Goal: Information Seeking & Learning: Learn about a topic

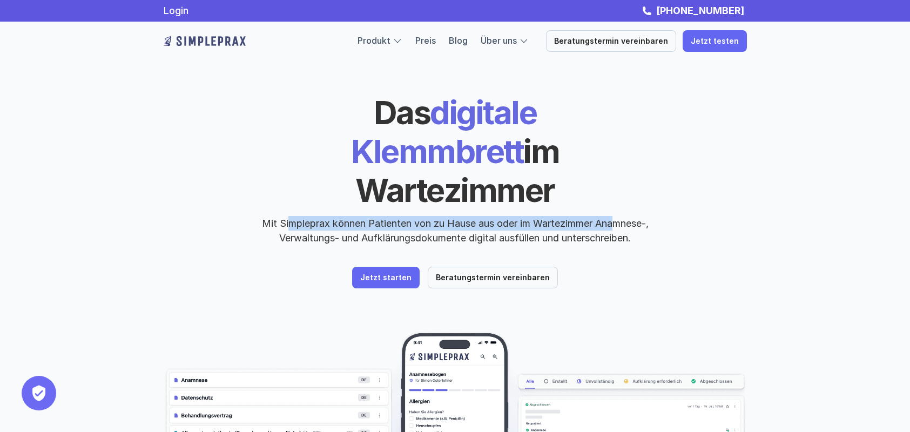
drag, startPoint x: 286, startPoint y: 187, endPoint x: 612, endPoint y: 187, distance: 326.6
click at [612, 216] on p "Mit Simpleprax können Patienten von zu Hause aus oder im Wartezimmer Anamnese-,…" at bounding box center [455, 230] width 405 height 29
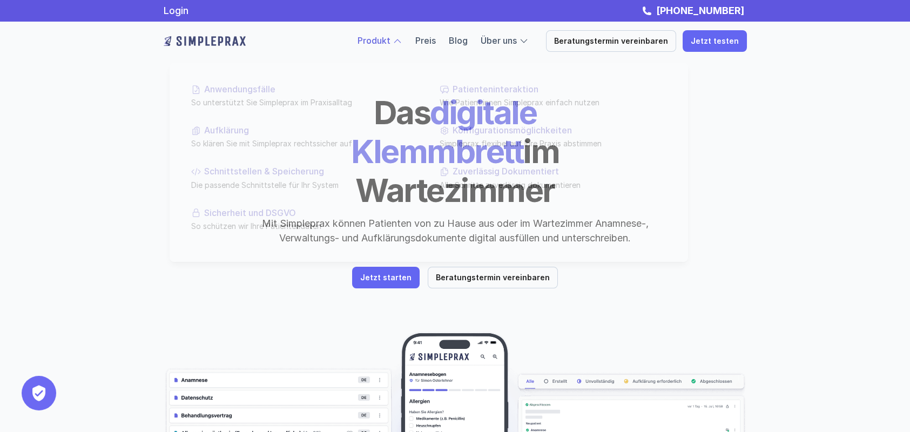
click at [390, 45] on link "Produkt" at bounding box center [373, 40] width 33 height 11
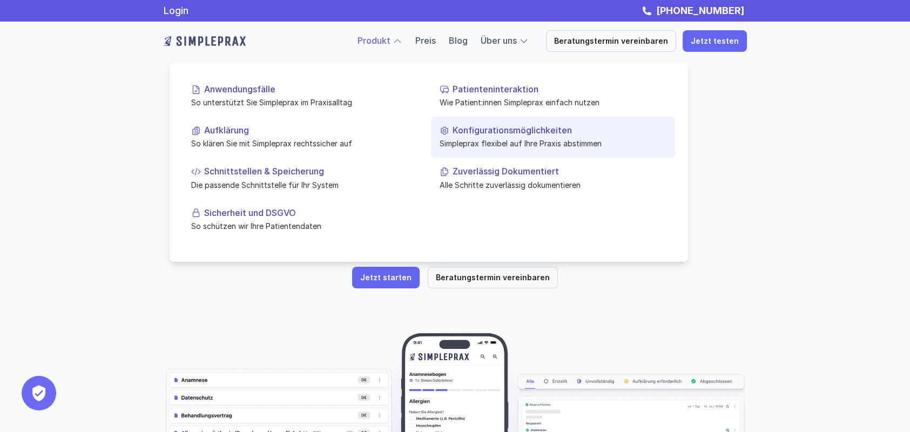
click at [553, 143] on p "Simpleprax flexibel auf Ihre Praxis abstimmen" at bounding box center [552, 143] width 227 height 11
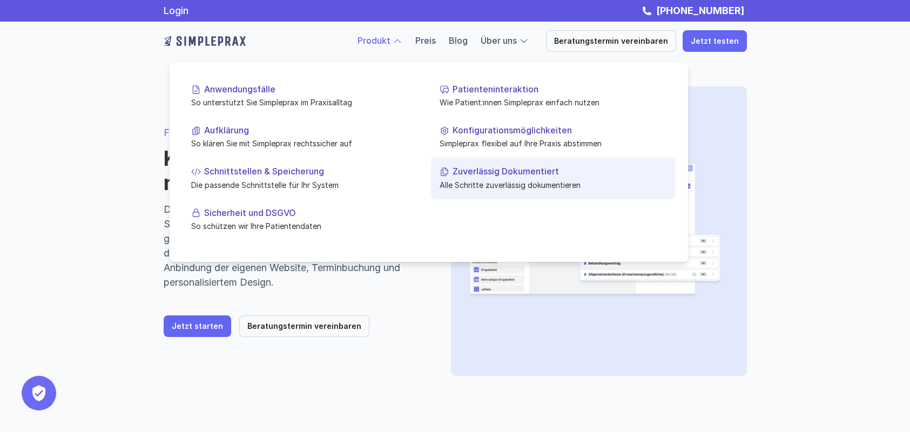
click at [570, 184] on p "Alle Schritte zuverlässig dokumentieren" at bounding box center [552, 184] width 227 height 11
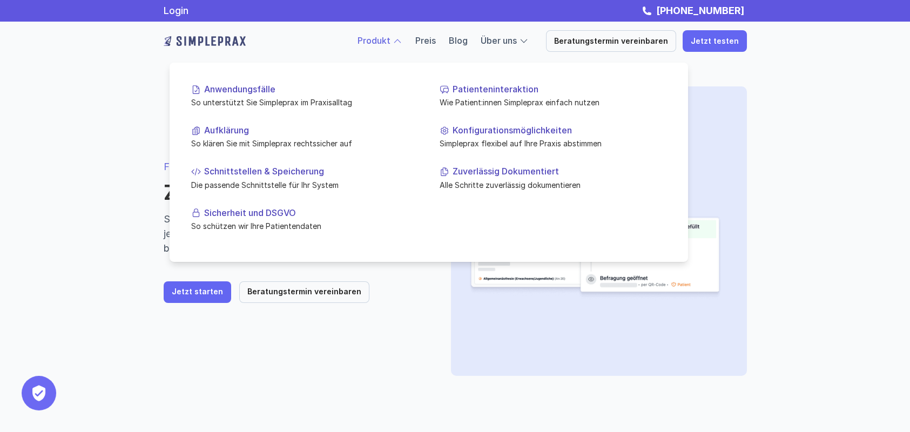
click at [382, 44] on link "Produkt" at bounding box center [373, 40] width 33 height 11
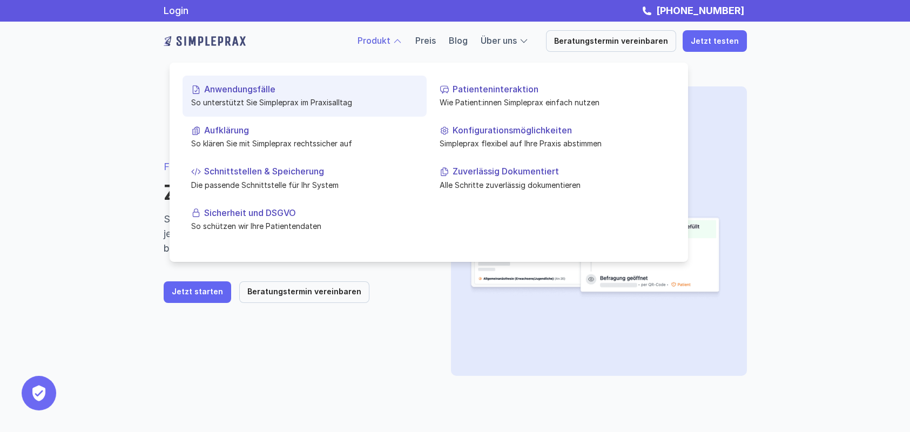
click at [348, 102] on p "So unterstützt Sie Simpleprax im Praxisalltag" at bounding box center [304, 102] width 227 height 11
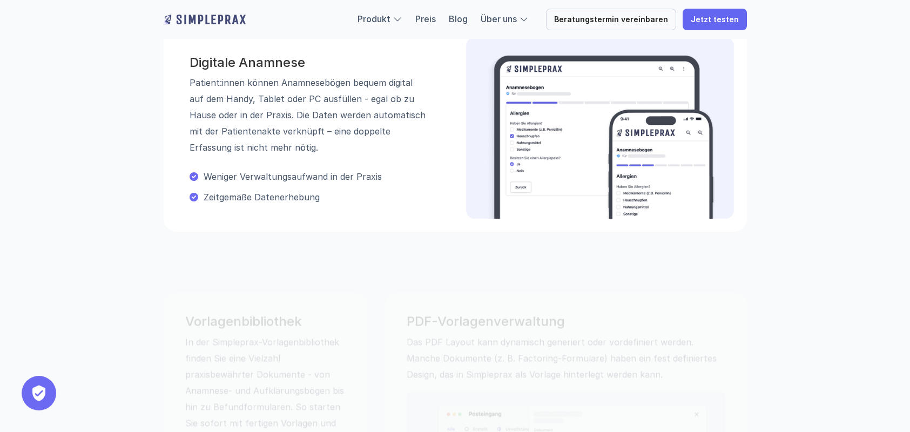
scroll to position [432, 0]
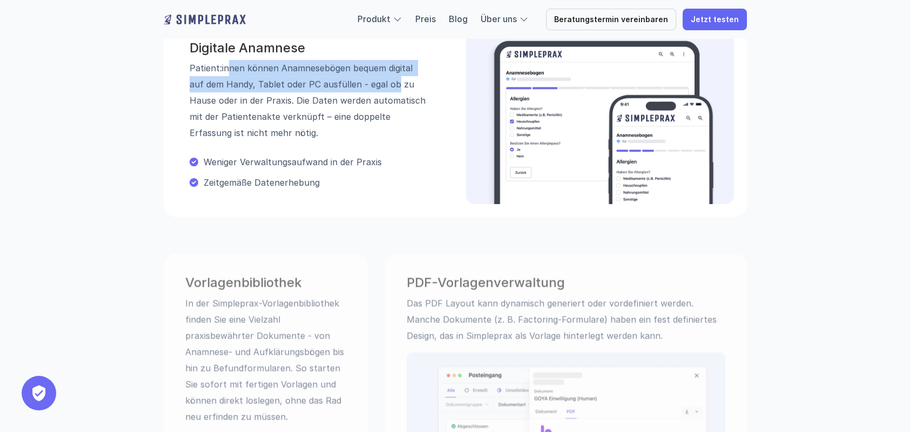
drag, startPoint x: 227, startPoint y: 66, endPoint x: 381, endPoint y: 78, distance: 153.8
click at [381, 78] on p "Patient:innen können Anamnesebögen bequem digital auf dem Handy, Tablet oder PC…" at bounding box center [309, 100] width 238 height 81
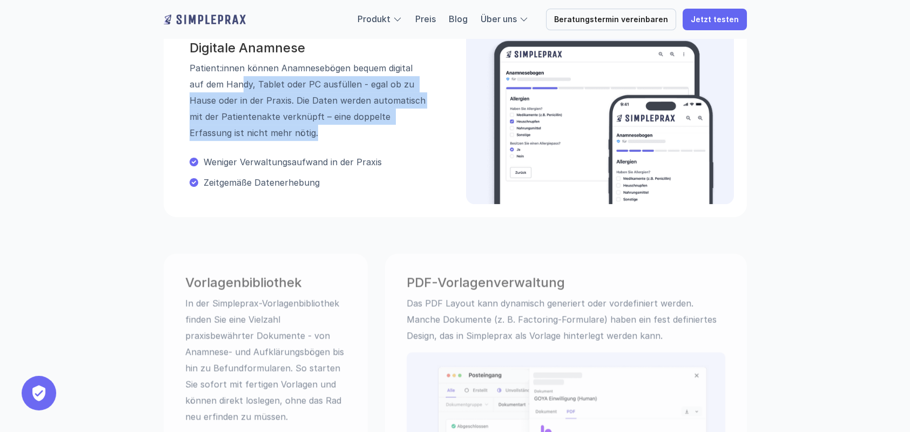
drag, startPoint x: 227, startPoint y: 91, endPoint x: 367, endPoint y: 127, distance: 144.4
click at [367, 127] on p "Patient:innen können Anamnesebögen bequem digital auf dem Handy, Tablet oder PC…" at bounding box center [309, 100] width 238 height 81
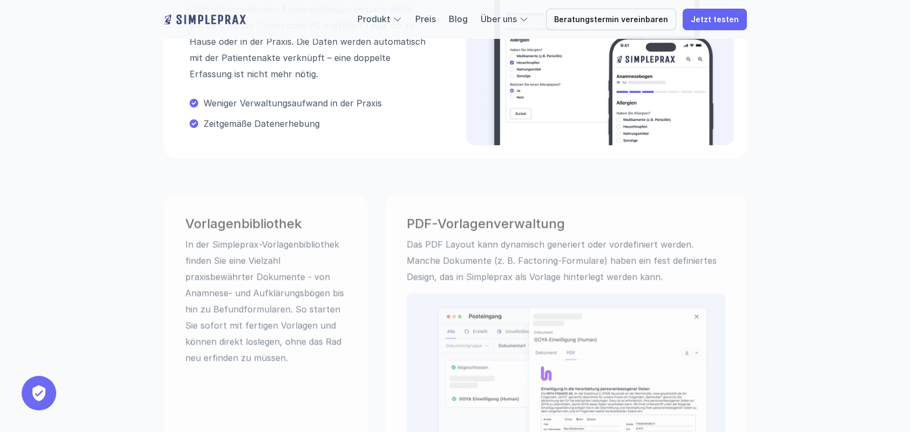
scroll to position [576, 0]
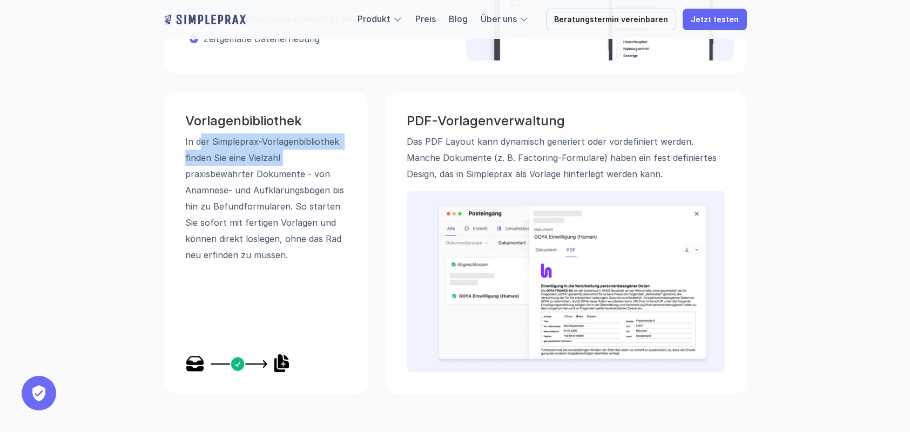
drag, startPoint x: 198, startPoint y: 139, endPoint x: 324, endPoint y: 161, distance: 128.7
click at [324, 161] on p "In der Simpleprax-Vorlagen­bibliothek finden Sie eine Vielzahl praxisbewährter …" at bounding box center [265, 198] width 161 height 130
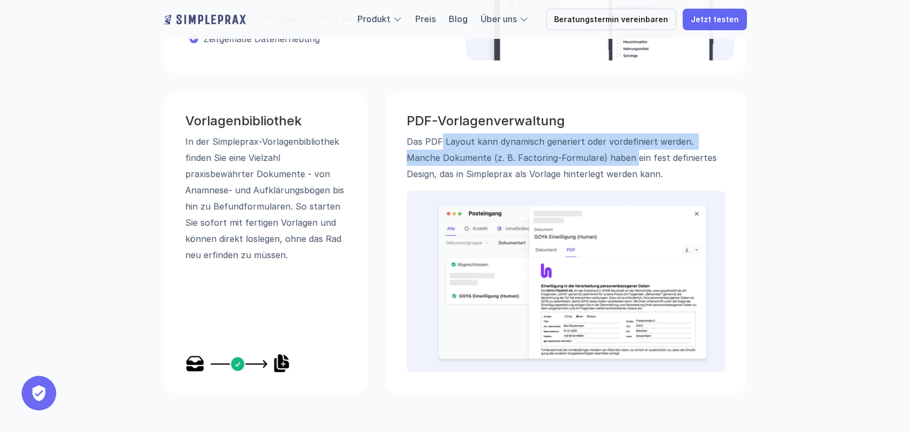
drag, startPoint x: 438, startPoint y: 137, endPoint x: 595, endPoint y: 156, distance: 157.7
click at [595, 156] on p "Das PDF Layout kann dynamisch generiert oder vordefiniert werden. Manche Dokume…" at bounding box center [566, 157] width 319 height 49
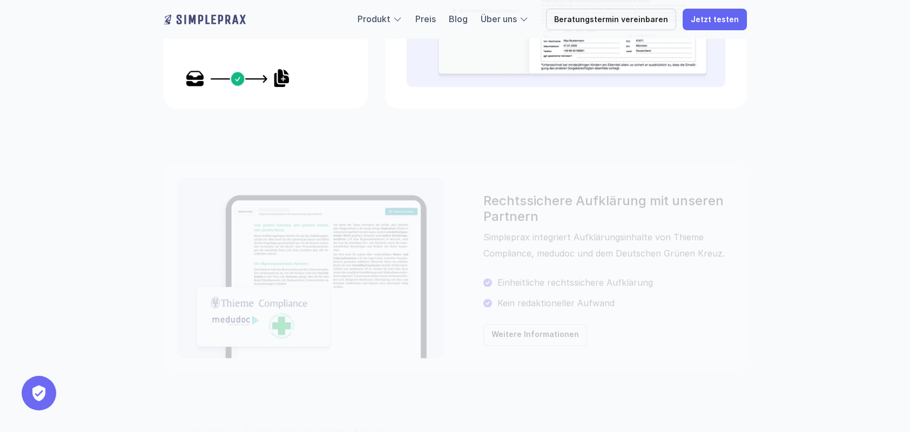
scroll to position [864, 0]
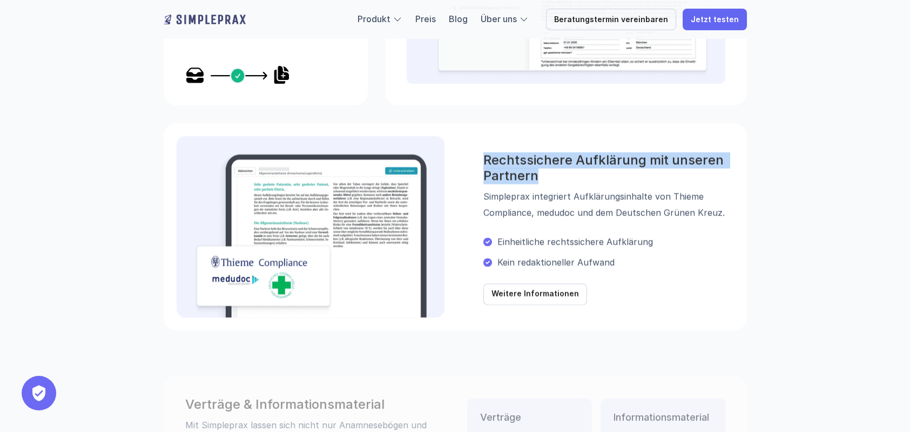
drag, startPoint x: 549, startPoint y: 182, endPoint x: 478, endPoint y: 155, distance: 75.7
click at [478, 155] on div "Rechtssichere Aufklärung mit unseren Partnern Simpleprax integriert Aufklärungs…" at bounding box center [455, 226] width 583 height 207
copy h3 "Rechtssichere Aufklärung mit unseren Partnern"
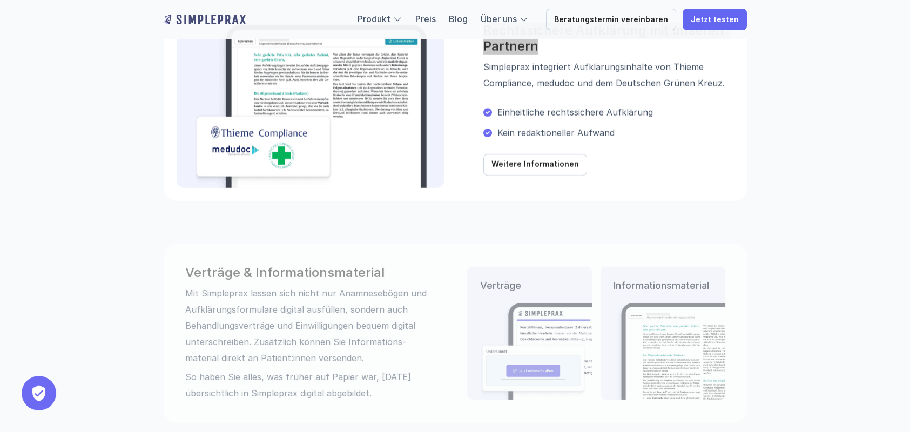
scroll to position [1007, 0]
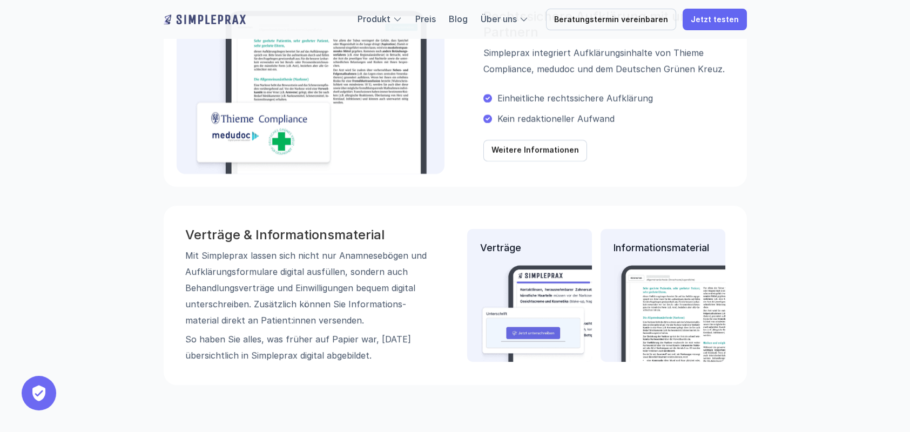
click at [276, 274] on p "Mit Simpleprax lassen sich nicht nur Anamnese­bögen und Aufklärungs­formulare d…" at bounding box center [306, 287] width 243 height 81
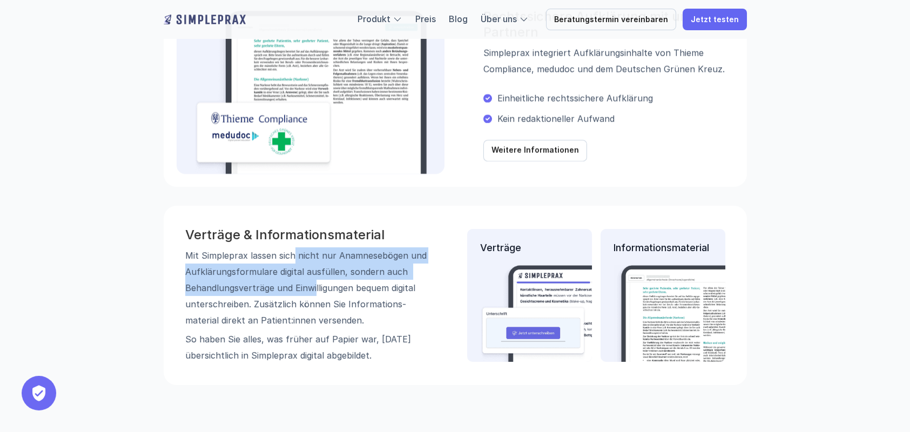
drag, startPoint x: 294, startPoint y: 247, endPoint x: 315, endPoint y: 286, distance: 44.4
click at [315, 286] on p "Mit Simpleprax lassen sich nicht nur Anamnese­bögen und Aufklärungs­formulare d…" at bounding box center [306, 287] width 243 height 81
click at [253, 293] on p "Mit Simpleprax lassen sich nicht nur Anamnese­bögen und Aufklärungs­formulare d…" at bounding box center [306, 287] width 243 height 81
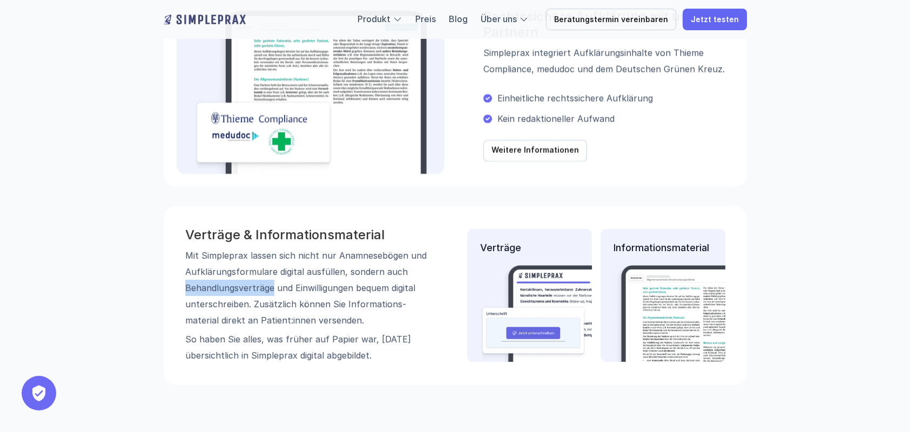
drag, startPoint x: 272, startPoint y: 288, endPoint x: 182, endPoint y: 285, distance: 90.2
click at [182, 285] on div "Verträge & Informations­material Mit Simpleprax lassen sich nicht nur Anamnese­…" at bounding box center [455, 295] width 583 height 179
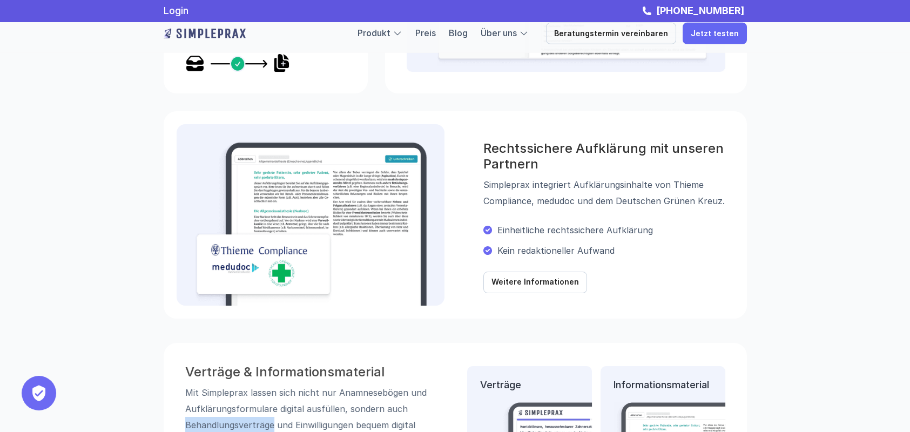
scroll to position [864, 0]
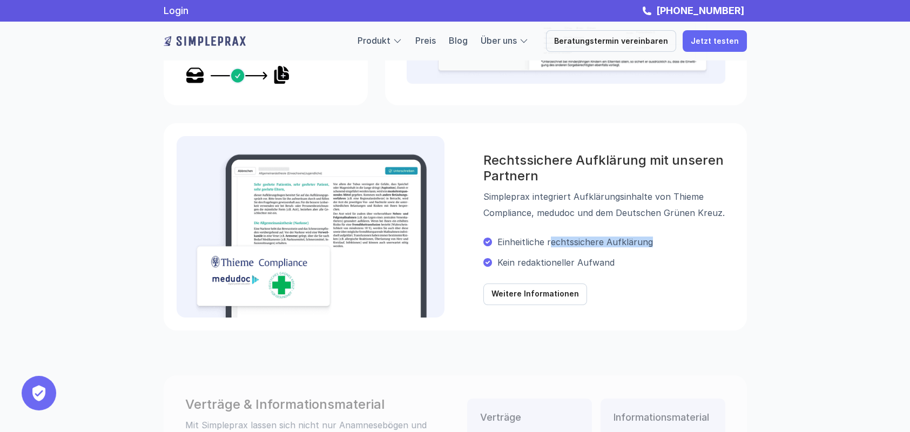
drag, startPoint x: 548, startPoint y: 242, endPoint x: 659, endPoint y: 234, distance: 111.0
click at [659, 234] on div "Einheitliche rechtssichere Aufklärung" at bounding box center [608, 242] width 251 height 16
click at [648, 228] on div "Rechtssichere Aufklärung mit unseren Partnern Simpleprax integriert Aufklärungs…" at bounding box center [608, 227] width 251 height 157
drag, startPoint x: 656, startPoint y: 246, endPoint x: 546, endPoint y: 245, distance: 110.1
click at [546, 245] on p "Einheitliche rechtssichere Aufklärung" at bounding box center [615, 241] width 236 height 11
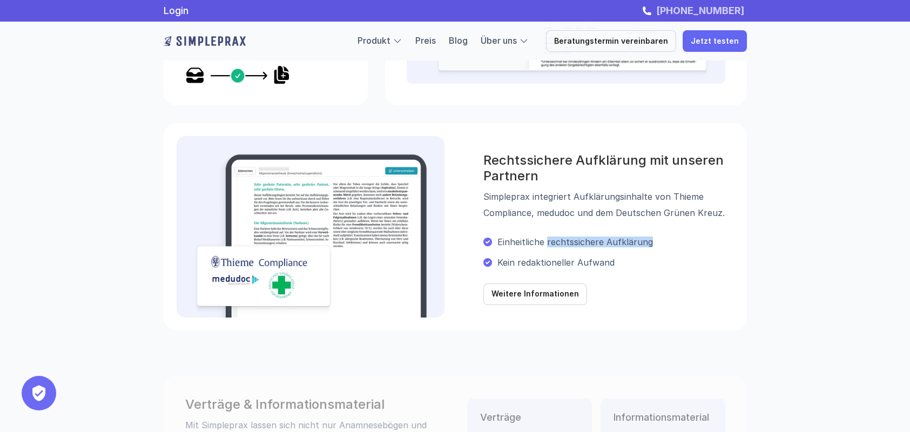
copy p "rechtssichere Aufklärung"
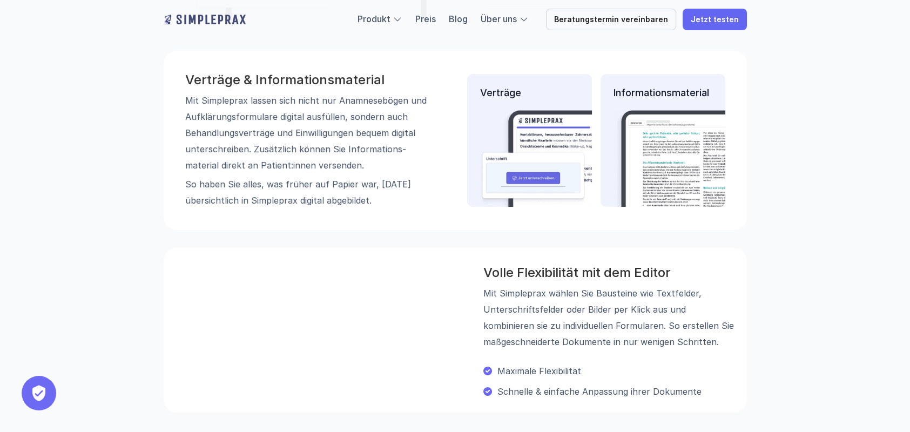
scroll to position [1152, 0]
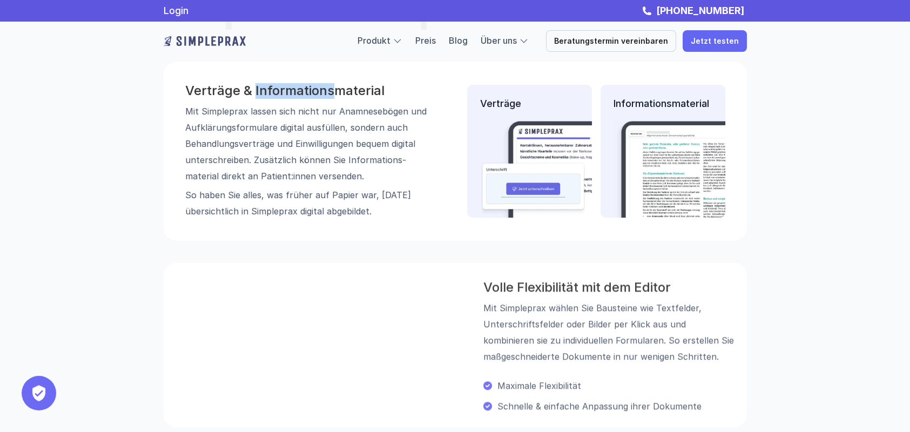
drag, startPoint x: 254, startPoint y: 88, endPoint x: 335, endPoint y: 95, distance: 80.8
click at [335, 95] on h3 "Verträge & Informations­material" at bounding box center [306, 91] width 243 height 16
click at [335, 147] on p "Mit Simpleprax lassen sich nicht nur Anamnese­bögen und Aufklärungs­formulare d…" at bounding box center [306, 143] width 243 height 81
drag, startPoint x: 343, startPoint y: 159, endPoint x: 428, endPoint y: 165, distance: 85.0
click at [428, 165] on p "Mit Simpleprax lassen sich nicht nur Anamnese­bögen und Aufklärungs­formulare d…" at bounding box center [306, 143] width 243 height 81
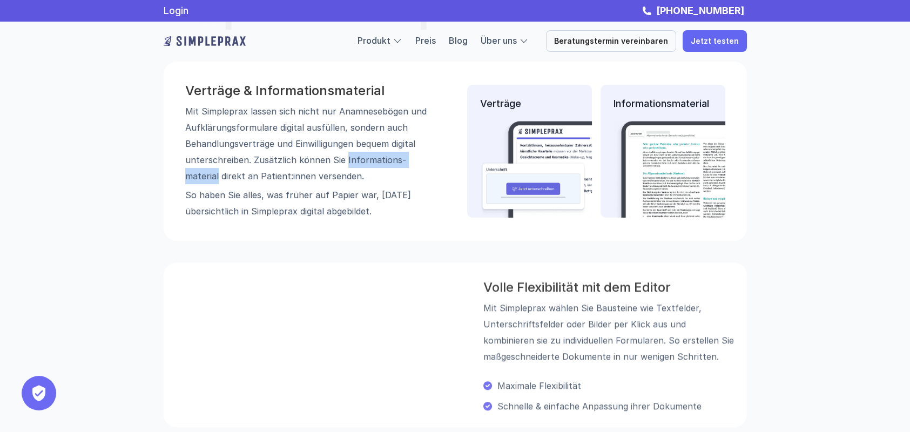
copy p "Informations­material"
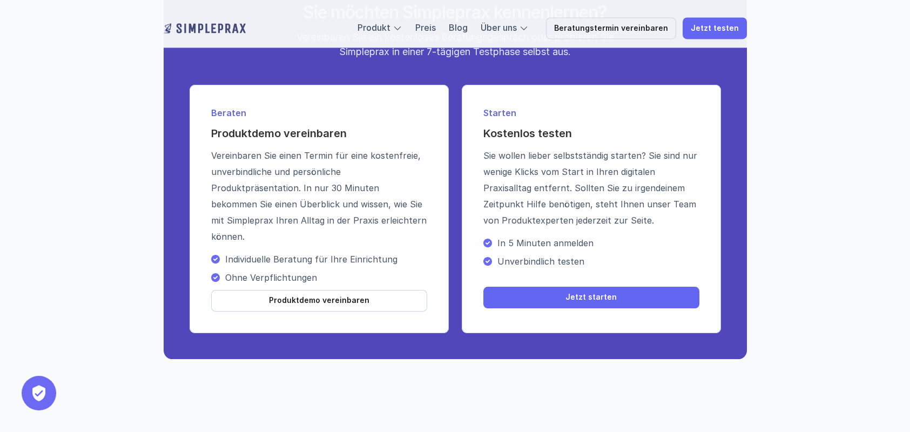
scroll to position [1775, 0]
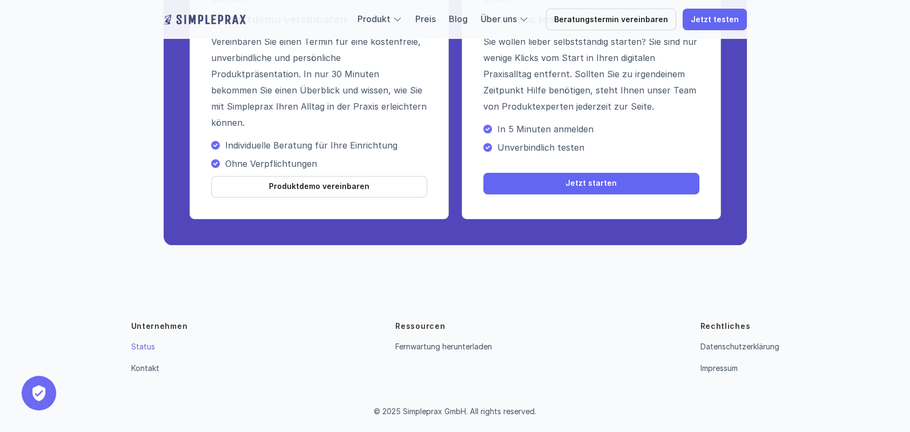
click at [143, 348] on link "Status" at bounding box center [143, 346] width 24 height 9
click at [149, 373] on p "Kontakt" at bounding box center [145, 368] width 28 height 13
click at [153, 368] on link "Kontakt" at bounding box center [145, 367] width 28 height 9
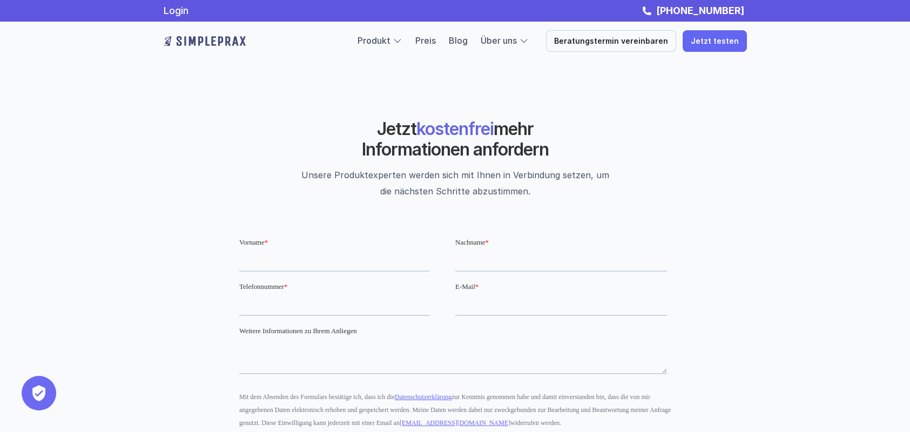
click at [434, 46] on p "Preis" at bounding box center [425, 41] width 21 height 14
click at [436, 41] on link "Preis" at bounding box center [425, 40] width 21 height 11
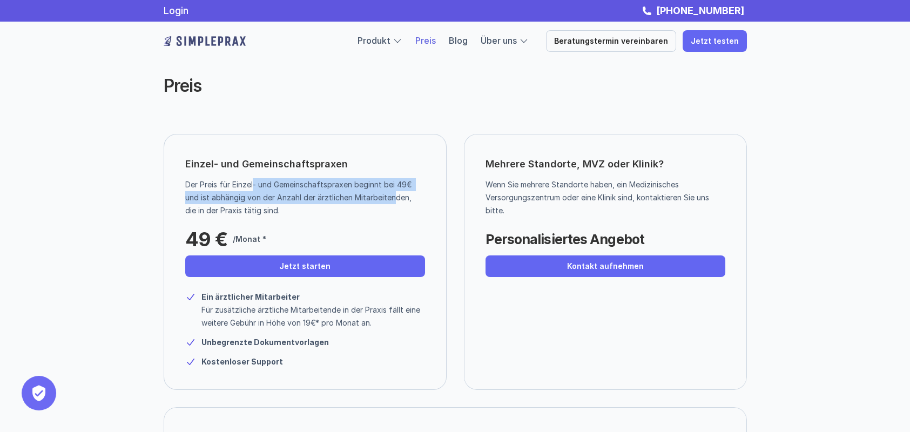
drag, startPoint x: 253, startPoint y: 178, endPoint x: 394, endPoint y: 197, distance: 142.1
click at [394, 197] on p "Der Preis für Einzel- und Gemeinschaftspraxen beginnt bei 49€ und ist abhängig …" at bounding box center [301, 197] width 232 height 39
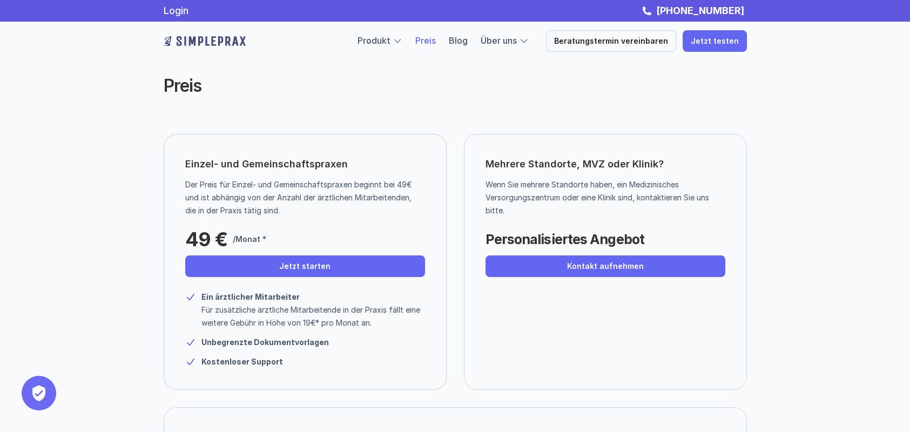
click at [556, 201] on p "Wenn Sie mehrere Standorte haben, ein Medizinisches Versorgungszentrum oder ein…" at bounding box center [601, 197] width 232 height 39
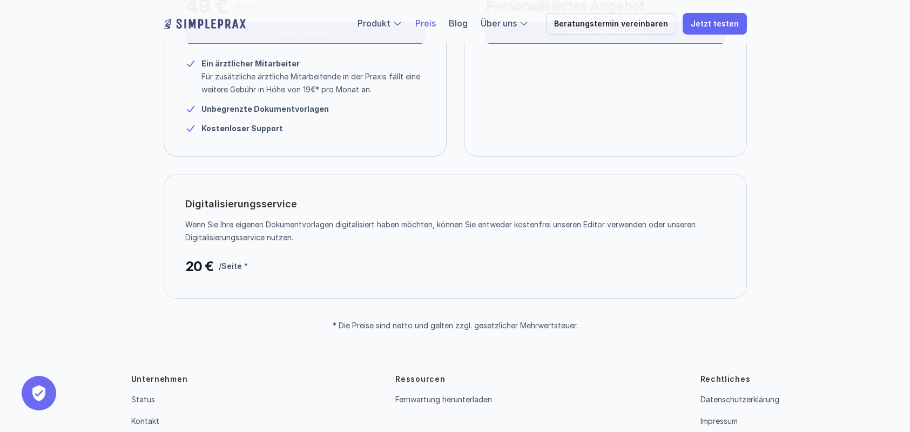
scroll to position [286, 0]
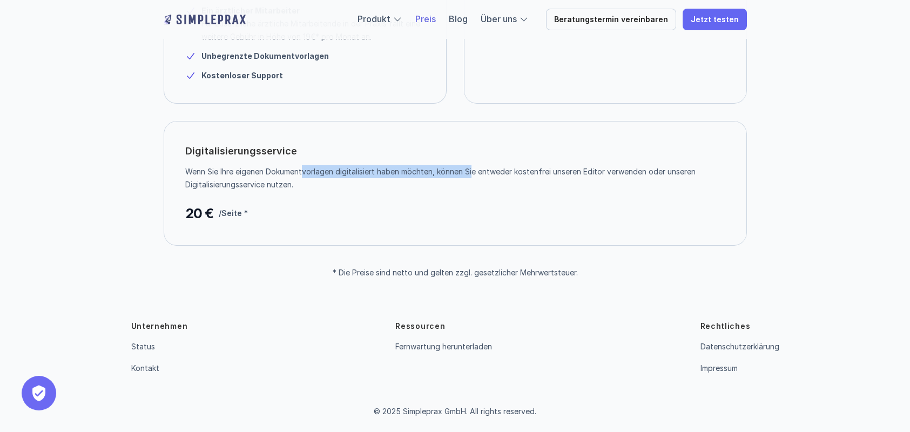
drag, startPoint x: 315, startPoint y: 167, endPoint x: 472, endPoint y: 173, distance: 157.8
click at [472, 173] on p "Wenn Sie Ihre eigenen Dokumentvorlagen digitalisiert haben möchten, können Sie …" at bounding box center [451, 178] width 532 height 26
click at [465, 192] on div "Digitalisierungsservice Wenn Sie Ihre eigenen Dokumentvorlagen digitalisiert ha…" at bounding box center [455, 183] width 583 height 125
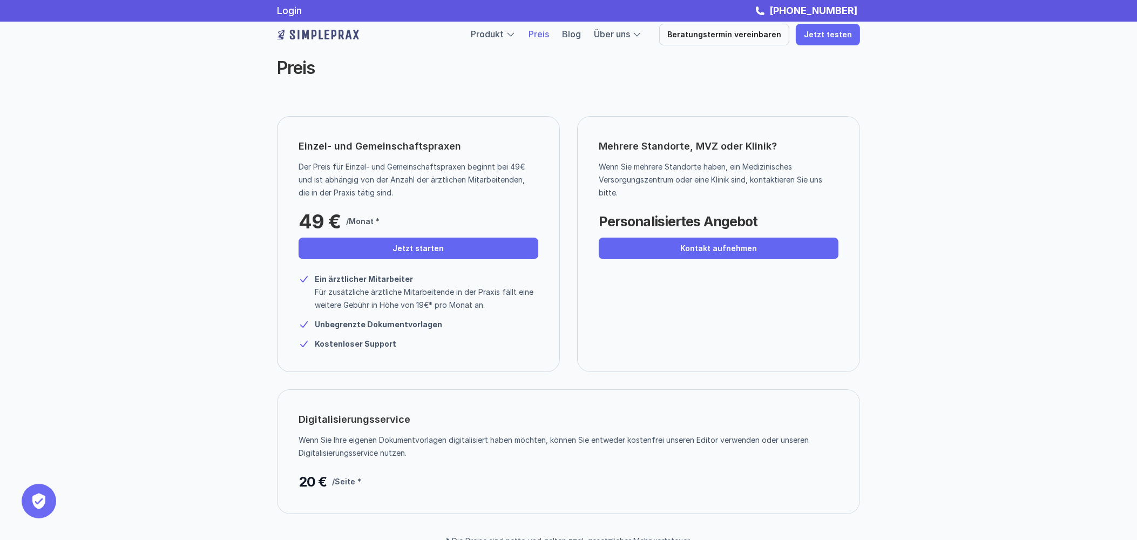
scroll to position [0, 0]
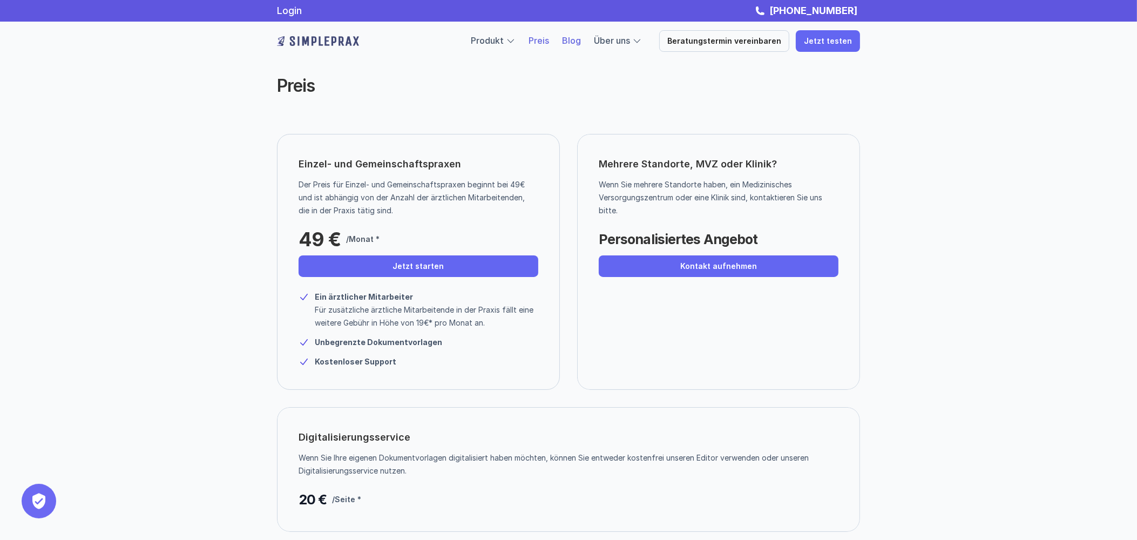
click at [578, 40] on link "Blog" at bounding box center [571, 40] width 19 height 11
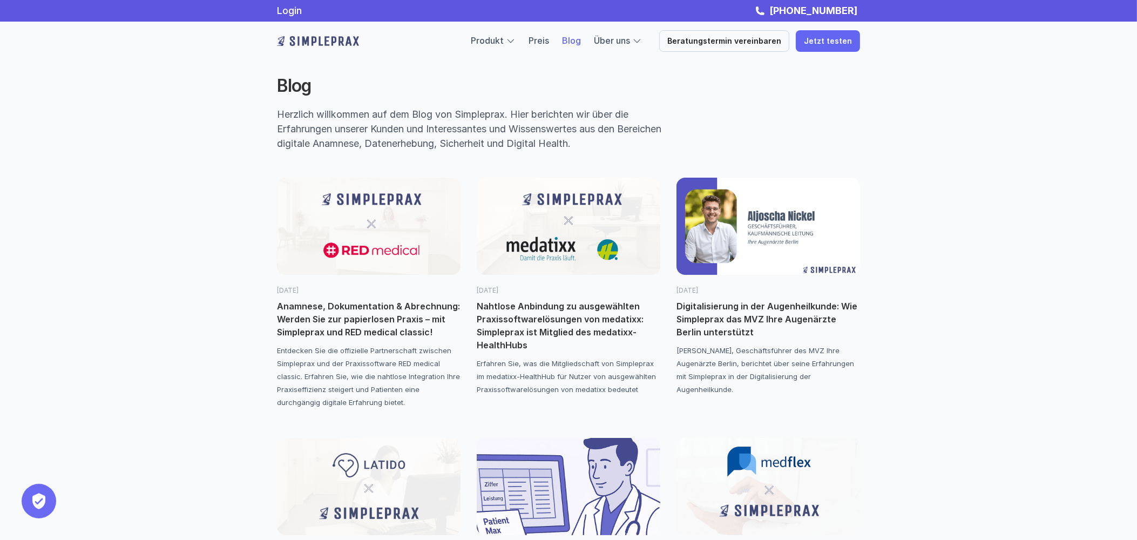
click at [424, 323] on p "Anamnese, Dokumentation & Abrechnung: Werden Sie zur papierlosen Praxis – mit S…" at bounding box center [369, 319] width 184 height 39
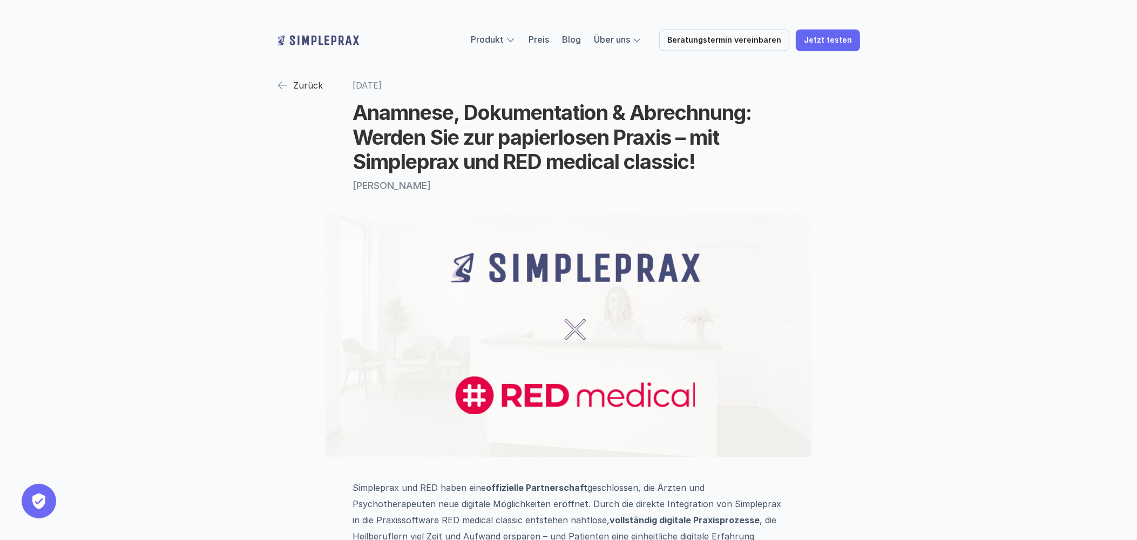
scroll to position [179, 0]
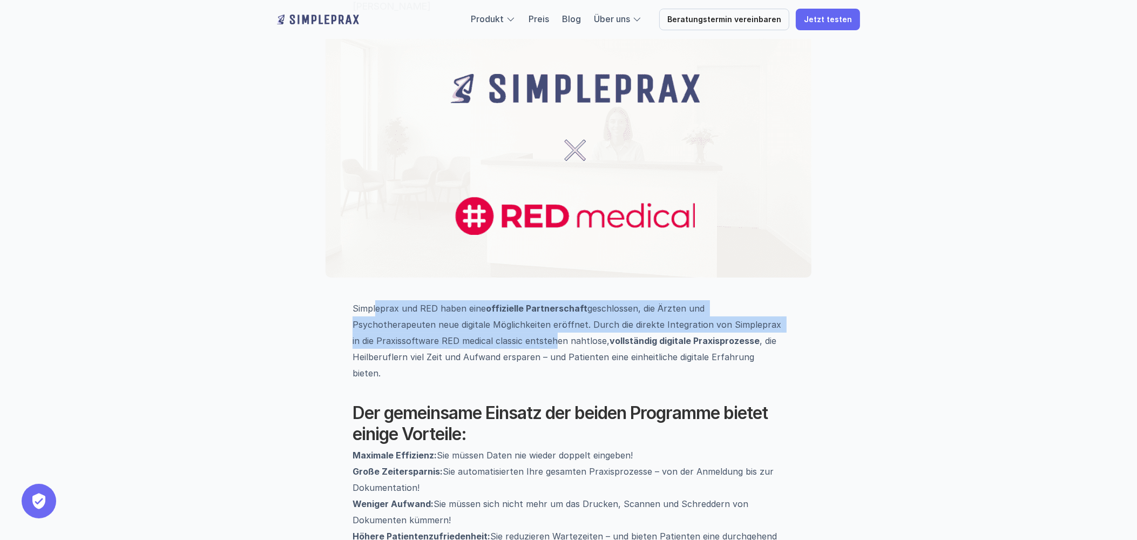
drag, startPoint x: 377, startPoint y: 303, endPoint x: 460, endPoint y: 337, distance: 89.6
click at [460, 336] on p "Simpleprax und RED haben eine offizielle Partnerschaft geschlossen, die Ärzten …" at bounding box center [569, 340] width 432 height 81
click at [463, 339] on p "Simpleprax und RED haben eine offizielle Partnerschaft geschlossen, die Ärzten …" at bounding box center [569, 340] width 432 height 81
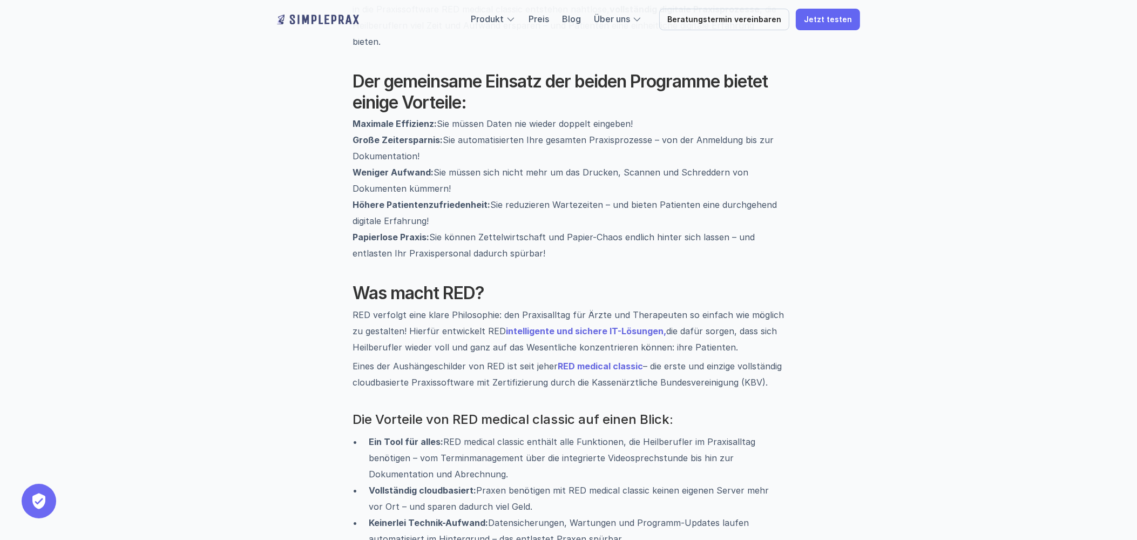
scroll to position [540, 0]
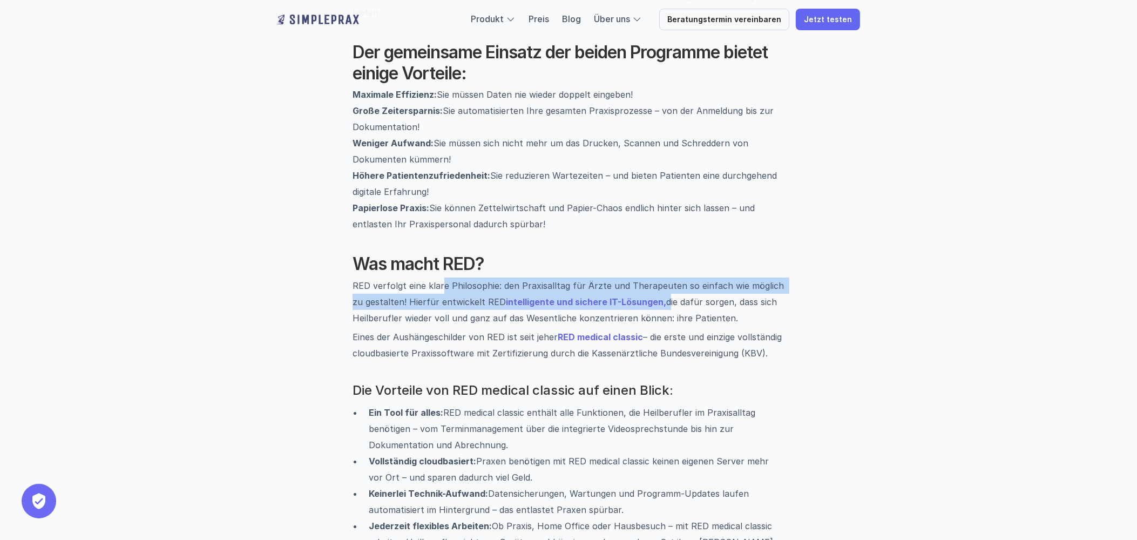
drag, startPoint x: 441, startPoint y: 270, endPoint x: 651, endPoint y: 283, distance: 211.0
click at [651, 283] on p "RED verfolgt eine klare Philosophie: den Praxisalltag für Ärzte und Therapeuten…" at bounding box center [569, 302] width 432 height 49
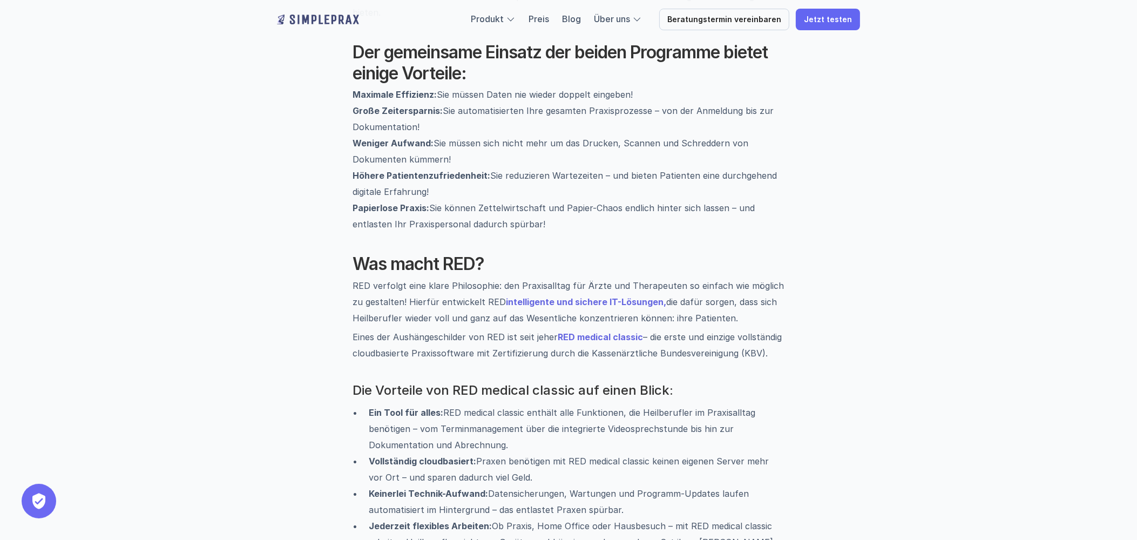
click at [705, 297] on p "RED verfolgt eine klare Philosophie: den Praxisalltag für Ärzte und Therapeuten…" at bounding box center [569, 302] width 432 height 49
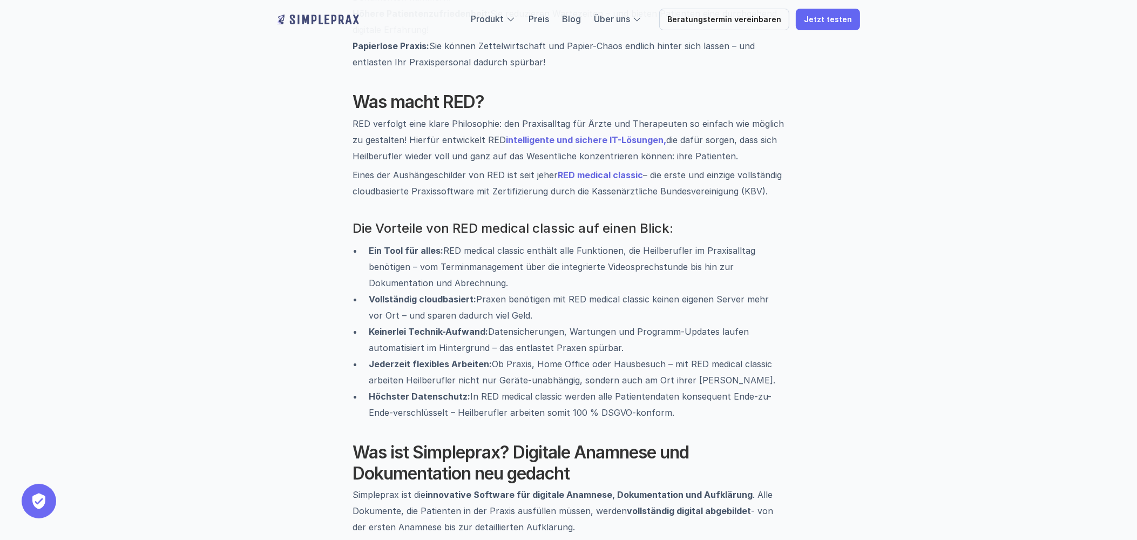
scroll to position [719, 0]
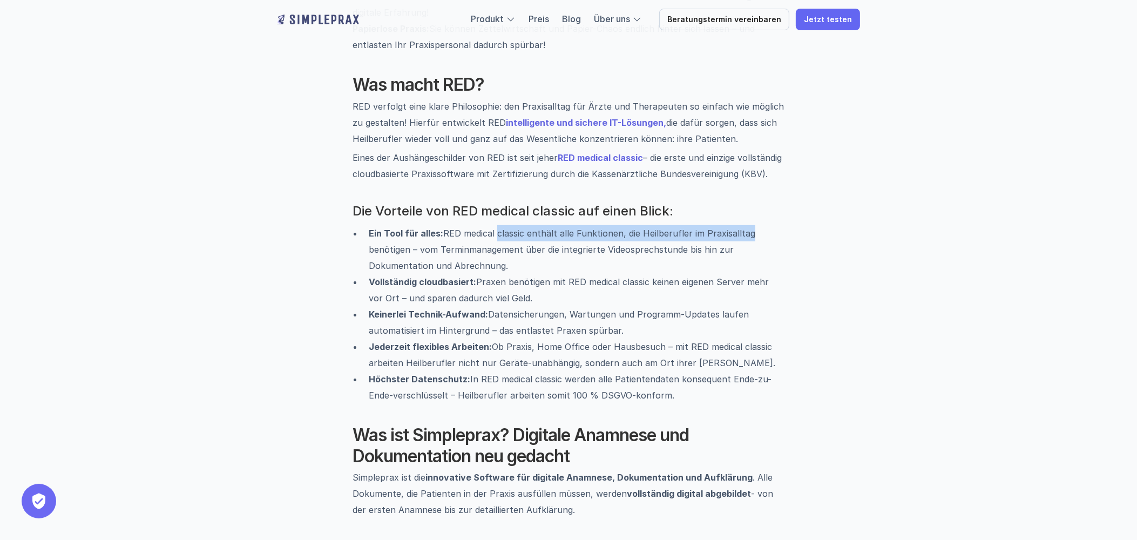
drag, startPoint x: 497, startPoint y: 221, endPoint x: 748, endPoint y: 222, distance: 251.6
click at [748, 225] on p "Ein Tool für alles: RED medical classic enthält alle Funktionen, die Heilberufl…" at bounding box center [577, 249] width 416 height 49
click at [751, 225] on p "Ein Tool für alles: RED medical classic enthält alle Funktionen, die Heilberufl…" at bounding box center [577, 249] width 416 height 49
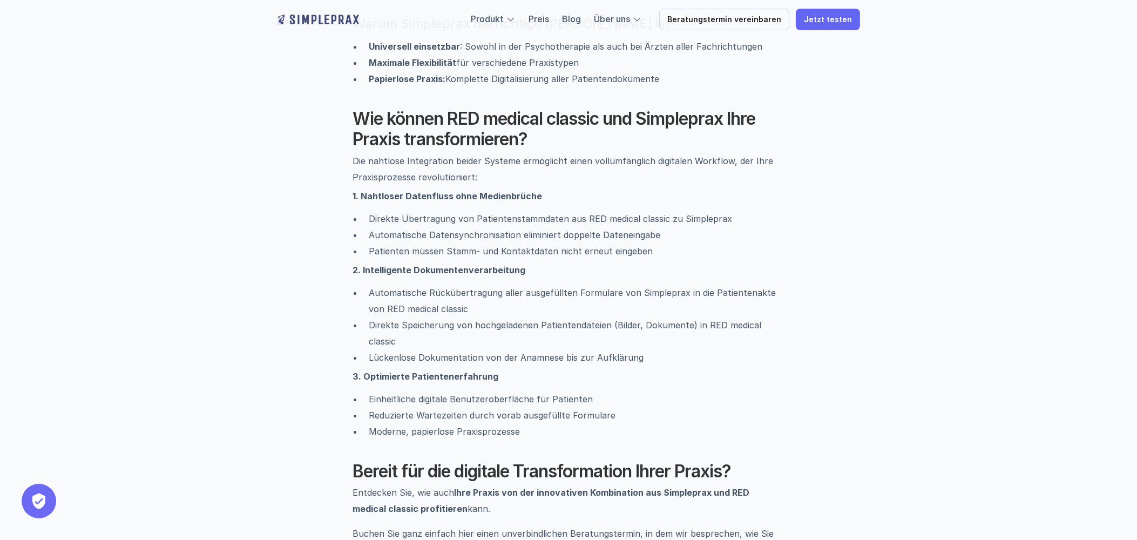
scroll to position [1259, 0]
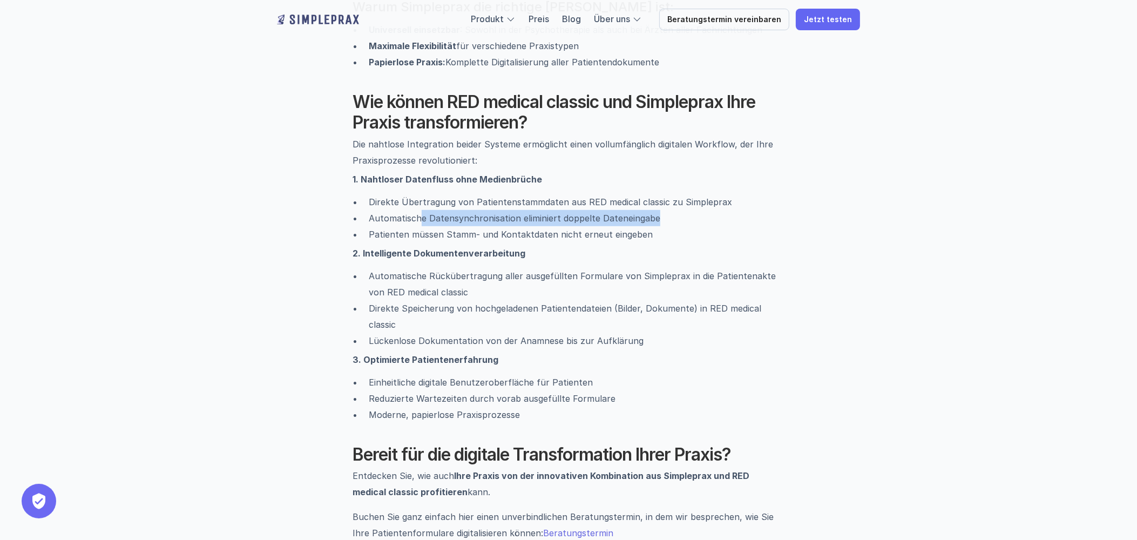
drag, startPoint x: 435, startPoint y: 199, endPoint x: 657, endPoint y: 205, distance: 221.5
click at [657, 210] on p "Automatische Datensynchronisation eliminiert doppelte Dateneingabe" at bounding box center [577, 218] width 416 height 16
click at [593, 226] on p "Patienten müssen Stamm- und Kontaktdaten nicht erneut eingeben" at bounding box center [577, 234] width 416 height 16
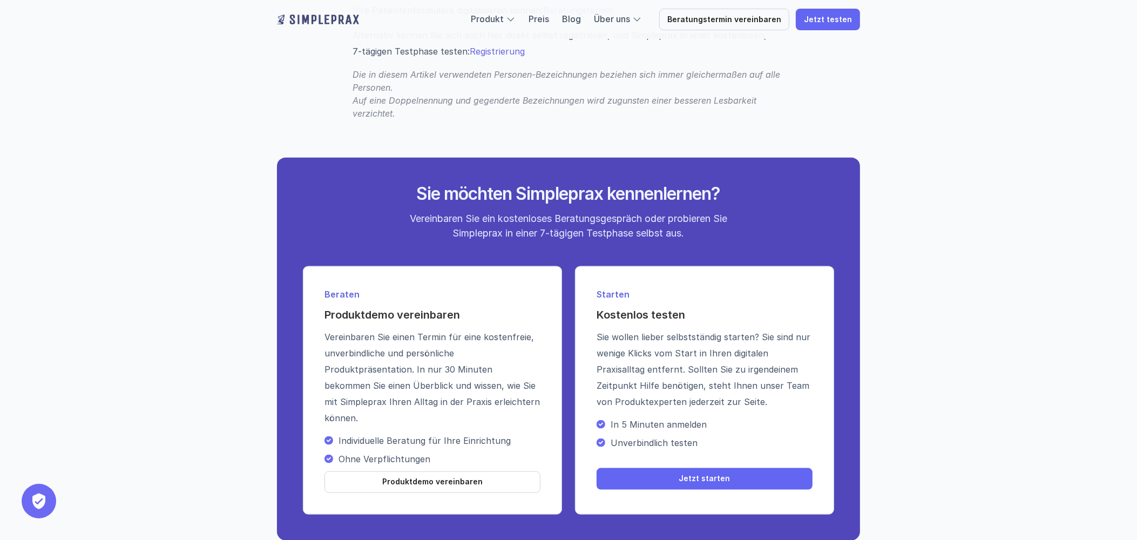
scroll to position [1799, 0]
